Goal: Navigation & Orientation: Understand site structure

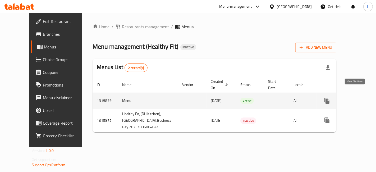
click at [362, 98] on icon "enhanced table" at bounding box center [365, 101] width 6 height 6
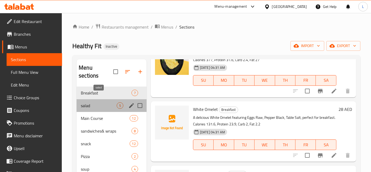
click at [97, 102] on span "salad" at bounding box center [99, 105] width 36 height 6
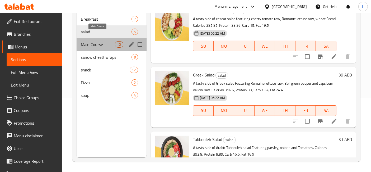
click at [90, 41] on span "Main Course" at bounding box center [98, 44] width 34 height 6
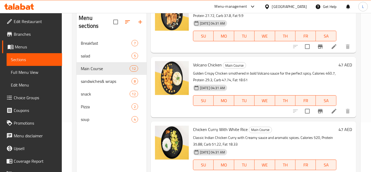
scroll to position [74, 0]
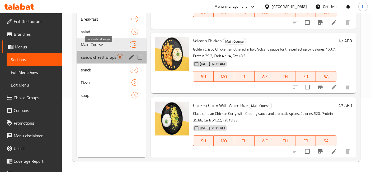
click at [94, 54] on span "sandwiches& wraps" at bounding box center [99, 57] width 36 height 6
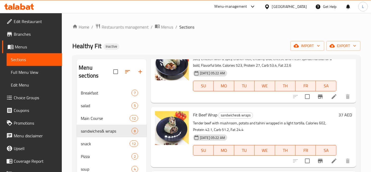
scroll to position [74, 0]
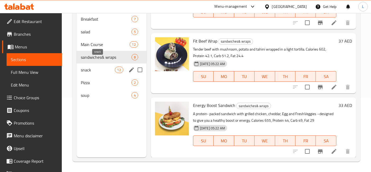
click at [84, 67] on span "snack" at bounding box center [98, 70] width 34 height 6
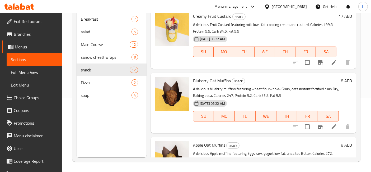
scroll to position [117, 0]
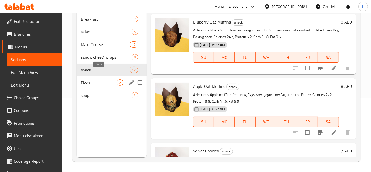
click at [91, 79] on span "Pizza" at bounding box center [99, 82] width 36 height 6
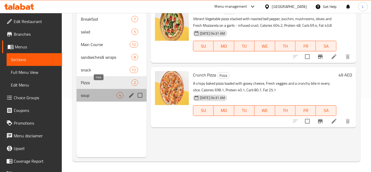
click at [84, 92] on span "soup" at bounding box center [99, 95] width 36 height 6
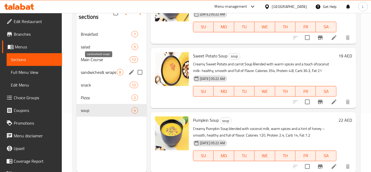
drag, startPoint x: 93, startPoint y: 100, endPoint x: 100, endPoint y: 64, distance: 36.6
click at [100, 64] on div "Breakfast 7 salad 5 Main Course 12 sandwiches& wraps 8 snack 12 Pizza 2 soup 4" at bounding box center [112, 72] width 70 height 89
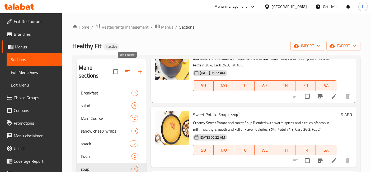
click at [127, 70] on icon "button" at bounding box center [127, 71] width 5 height 3
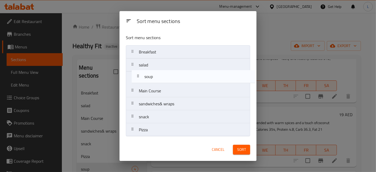
drag, startPoint x: 166, startPoint y: 132, endPoint x: 172, endPoint y: 77, distance: 55.5
click at [172, 77] on nav "Breakfast salad Main Course sandwiches& wraps snack Pizza soup" at bounding box center [188, 90] width 124 height 91
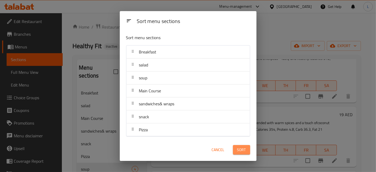
click at [241, 151] on span "Sort" at bounding box center [241, 149] width 9 height 7
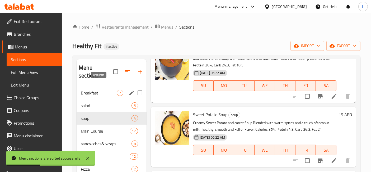
click at [88, 90] on span "Breakfast" at bounding box center [99, 93] width 36 height 6
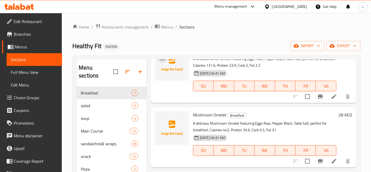
click at [171, 65] on img at bounding box center [172, 64] width 34 height 34
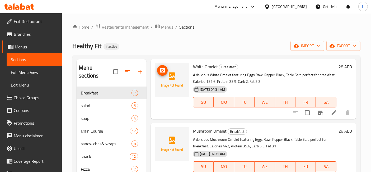
scroll to position [262, 0]
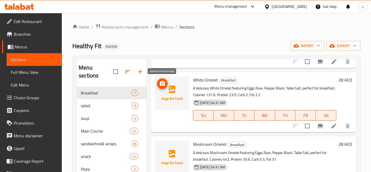
click at [161, 87] on button "upload picture" at bounding box center [162, 83] width 11 height 11
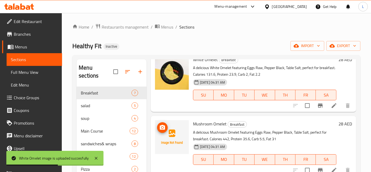
scroll to position [291, 0]
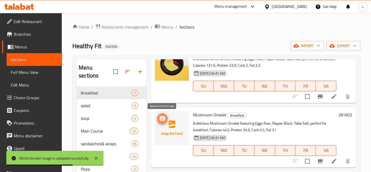
click at [161, 117] on icon "upload picture" at bounding box center [162, 118] width 5 height 5
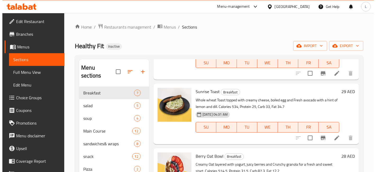
scroll to position [57, 0]
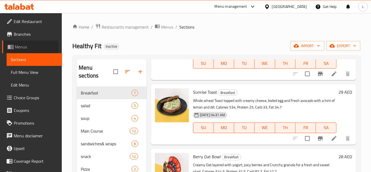
click at [23, 47] on span "Menus" at bounding box center [36, 47] width 43 height 6
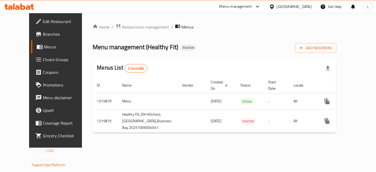
click at [43, 36] on span "Branches" at bounding box center [65, 34] width 45 height 6
